Goal: Check status: Check status

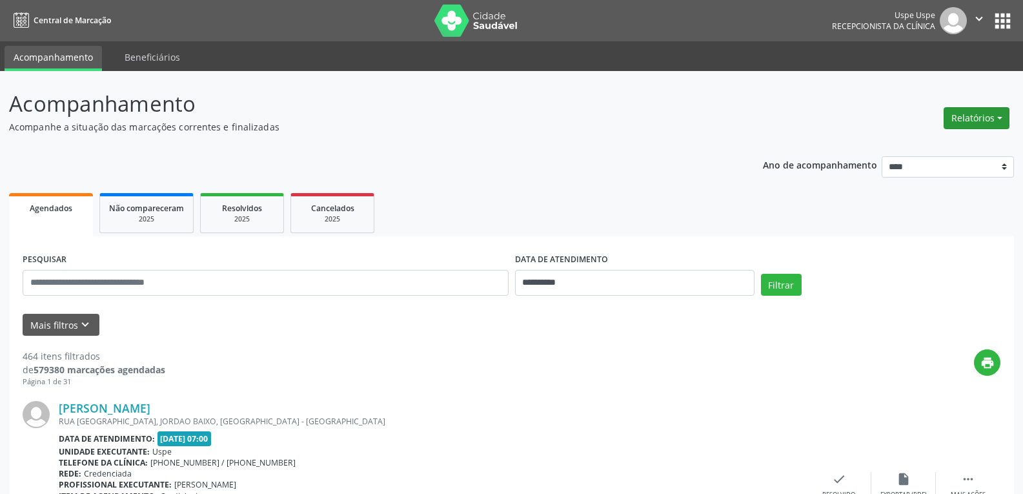
click at [992, 119] on button "Relatórios" at bounding box center [976, 118] width 66 height 22
click at [923, 143] on link "Agendamentos" at bounding box center [940, 146] width 139 height 18
select select "*"
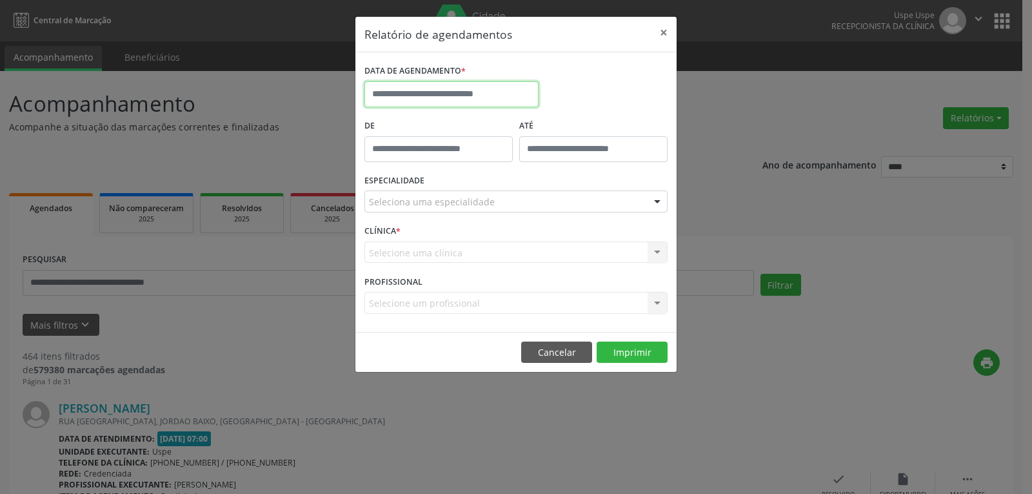
click at [502, 85] on input "text" at bounding box center [452, 94] width 174 height 26
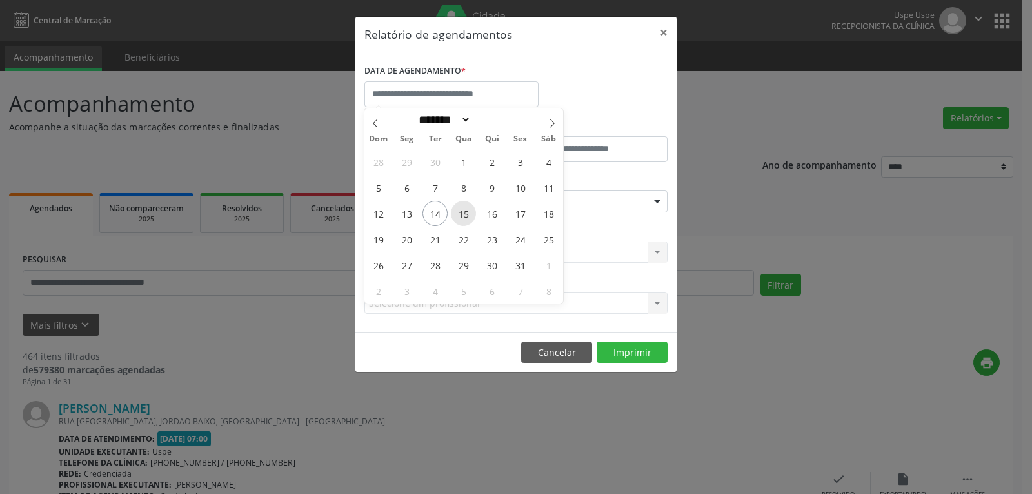
click at [472, 212] on span "15" at bounding box center [463, 213] width 25 height 25
type input "**********"
click at [467, 212] on span "15" at bounding box center [463, 213] width 25 height 25
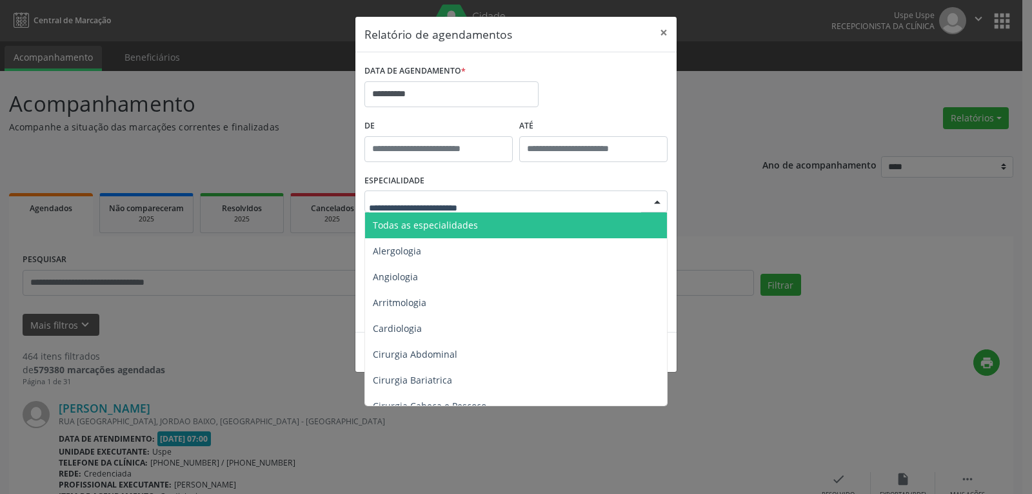
click at [474, 226] on span "Todas as especialidades" at bounding box center [517, 225] width 304 height 26
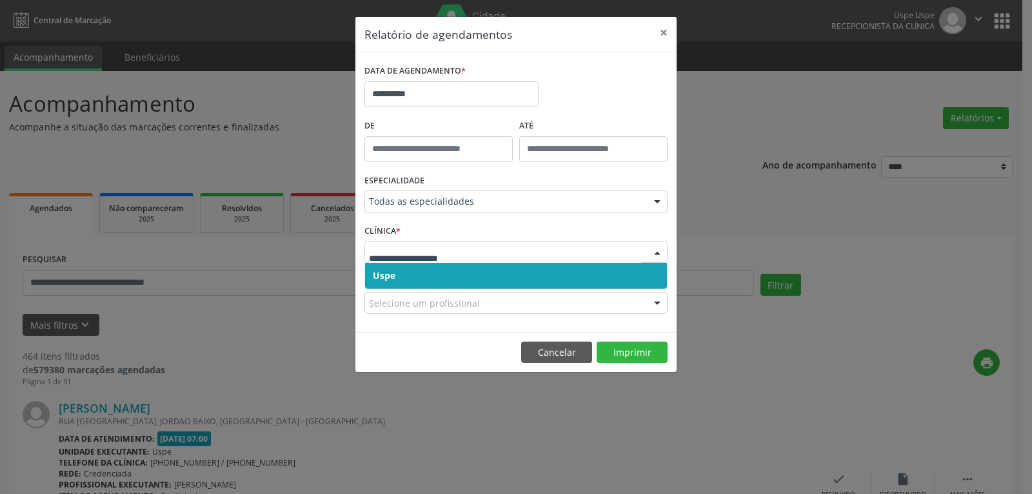
click at [465, 277] on span "Uspe" at bounding box center [516, 276] width 302 height 26
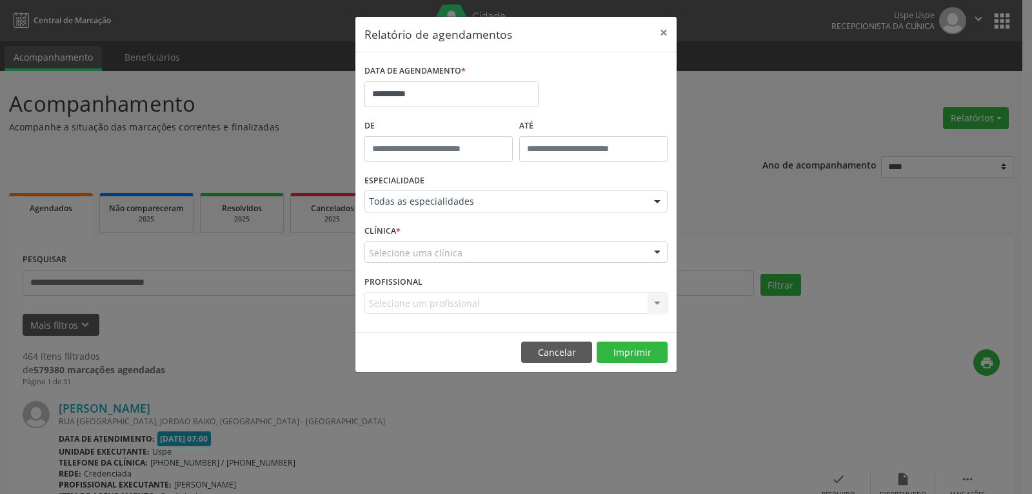
click at [475, 253] on div "Selecione uma clínica" at bounding box center [516, 252] width 303 height 22
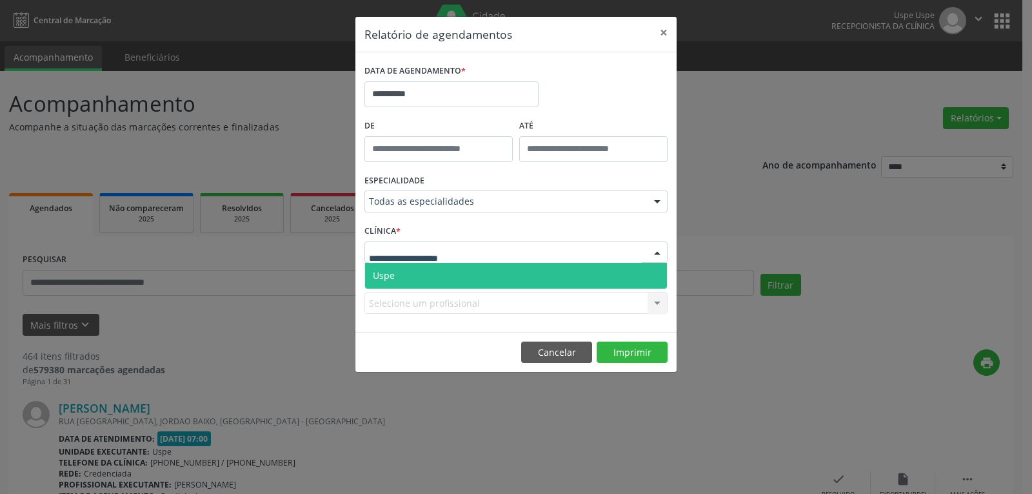
click at [463, 273] on span "Uspe" at bounding box center [516, 276] width 302 height 26
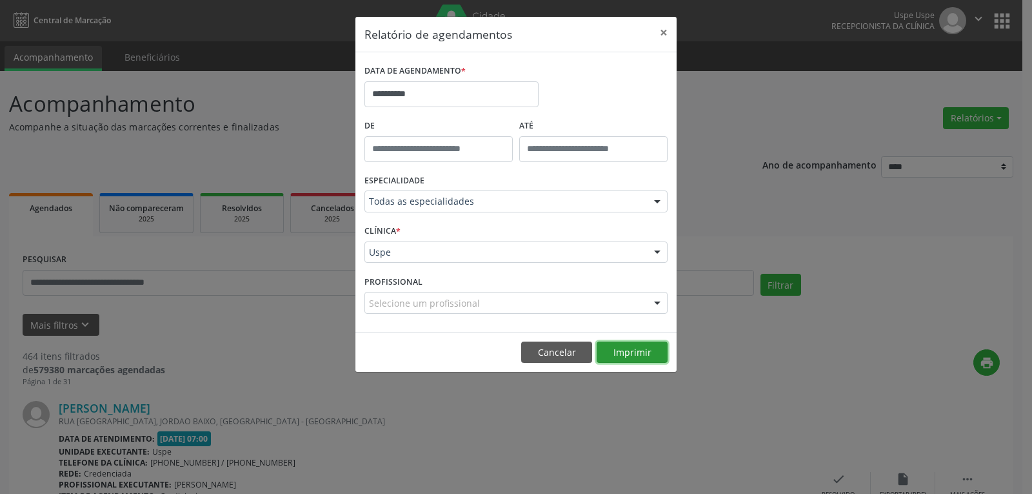
click at [626, 360] on button "Imprimir" at bounding box center [632, 352] width 71 height 22
click at [547, 359] on button "Cancelar" at bounding box center [556, 352] width 71 height 22
